Goal: Navigation & Orientation: Find specific page/section

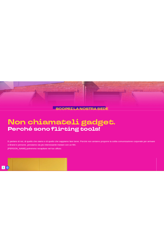
scroll to position [908, 0]
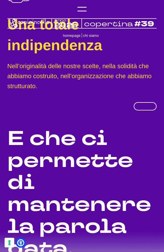
click at [99, 135] on h2 "E che ci permette di mantenere la parola data." at bounding box center [81, 194] width 149 height 132
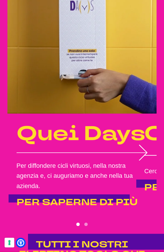
scroll to position [1596, 0]
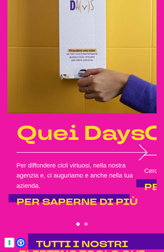
click at [87, 222] on button "Go to slide 2" at bounding box center [85, 223] width 3 height 3
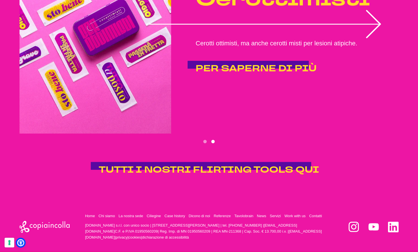
scroll to position [1172, 0]
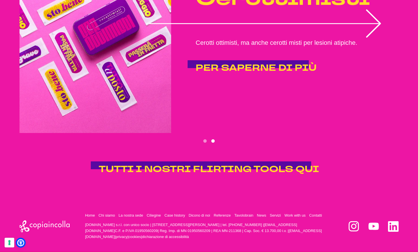
click at [205, 139] on button "Go to slide 1" at bounding box center [204, 140] width 3 height 3
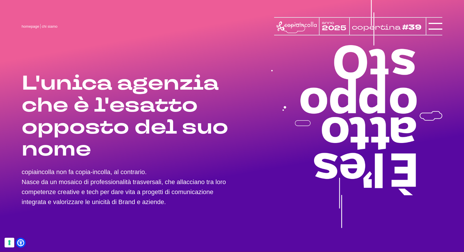
scroll to position [0, 0]
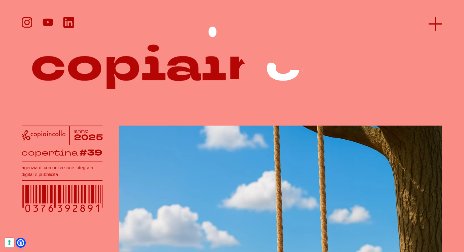
click at [440, 25] on icon at bounding box center [436, 24] width 14 height 14
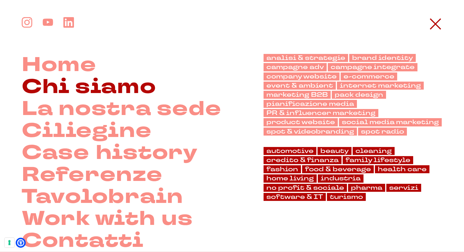
click at [84, 87] on link "Chi siamo" at bounding box center [89, 87] width 135 height 22
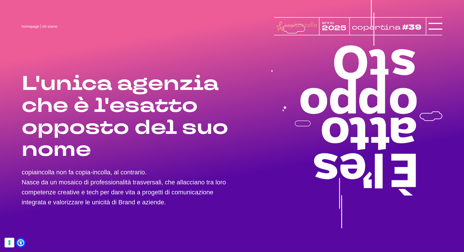
click at [297, 25] on icon at bounding box center [296, 26] width 40 height 10
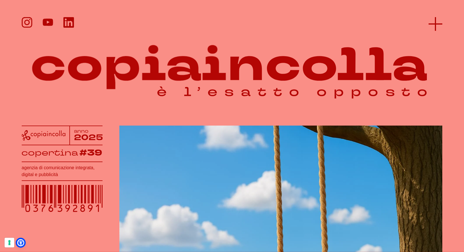
click at [433, 23] on icon at bounding box center [436, 24] width 14 height 14
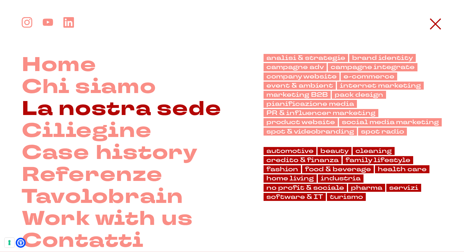
click at [101, 113] on link "La nostra sede" at bounding box center [122, 109] width 200 height 22
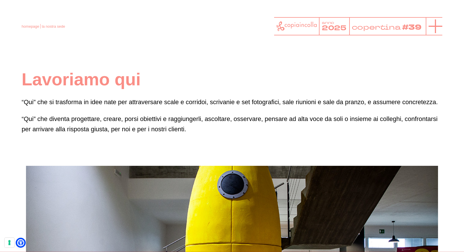
click at [435, 25] on icon at bounding box center [436, 26] width 14 height 14
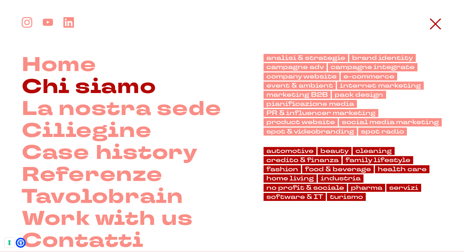
click at [88, 85] on link "Chi siamo" at bounding box center [89, 87] width 135 height 22
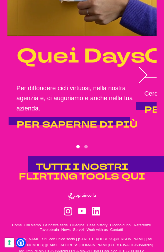
scroll to position [1673, 0]
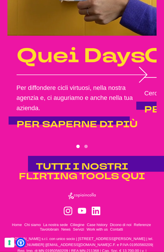
click at [87, 145] on button "Go to slide 2" at bounding box center [85, 146] width 3 height 3
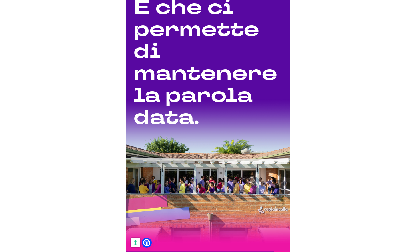
scroll to position [1039, 0]
